Goal: Go to known website: Access a specific website the user already knows

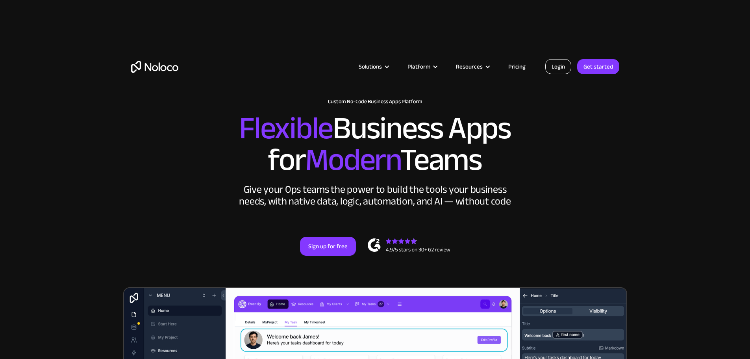
click at [550, 63] on link "Login" at bounding box center [558, 66] width 26 height 15
click at [557, 63] on link "Login" at bounding box center [558, 66] width 26 height 15
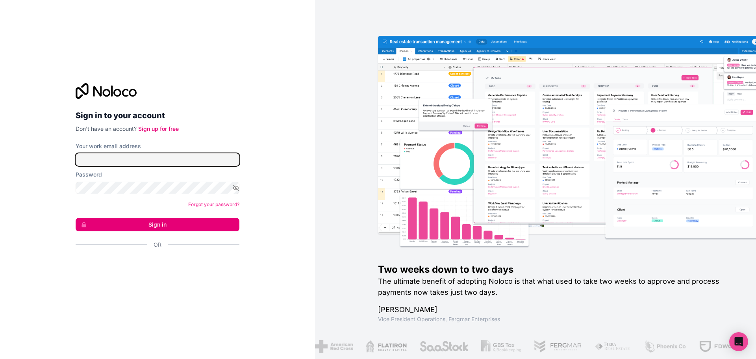
click at [156, 162] on input "Your work email address" at bounding box center [158, 159] width 164 height 13
type input "[EMAIL_ADDRESS][DOMAIN_NAME]"
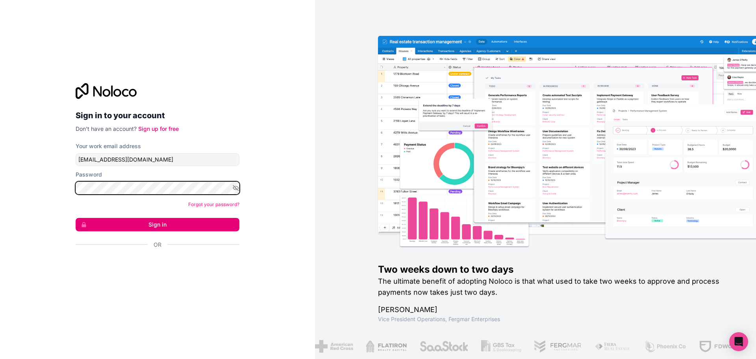
click at [76, 218] on button "Sign in" at bounding box center [158, 224] width 164 height 13
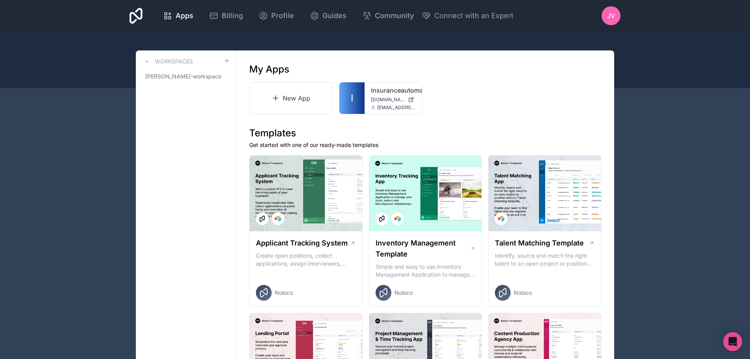
click at [374, 104] on div "[EMAIL_ADDRESS][DOMAIN_NAME]" at bounding box center [393, 107] width 45 height 6
click at [0, 0] on icon at bounding box center [0, 0] width 0 height 0
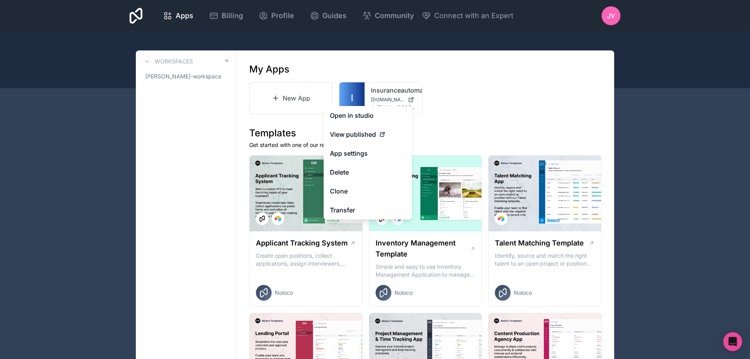
click at [380, 118] on link "Open in studio" at bounding box center [368, 115] width 88 height 19
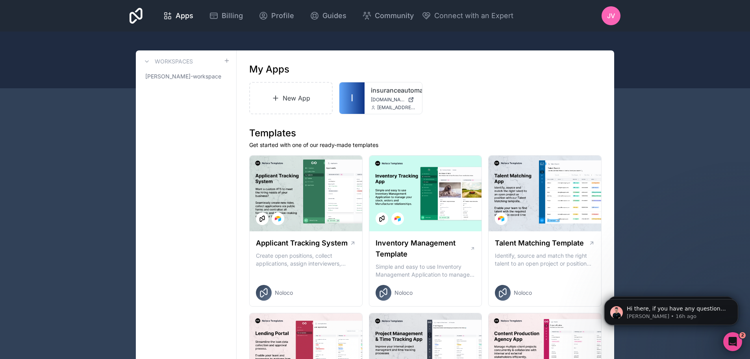
click at [0, 0] on icon at bounding box center [0, 0] width 0 height 0
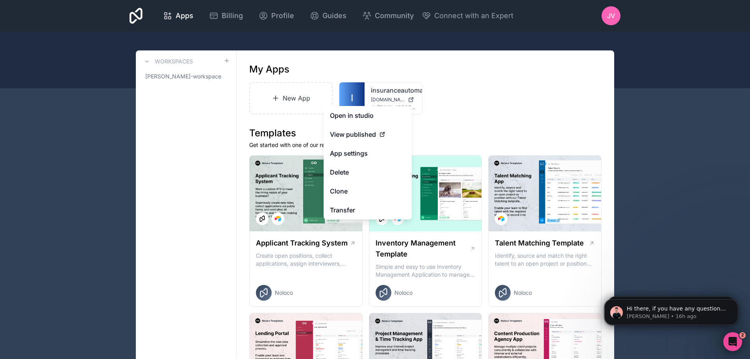
click at [368, 117] on link "Open in studio" at bounding box center [368, 115] width 88 height 19
